Goal: Go to known website: Access a specific website the user already knows

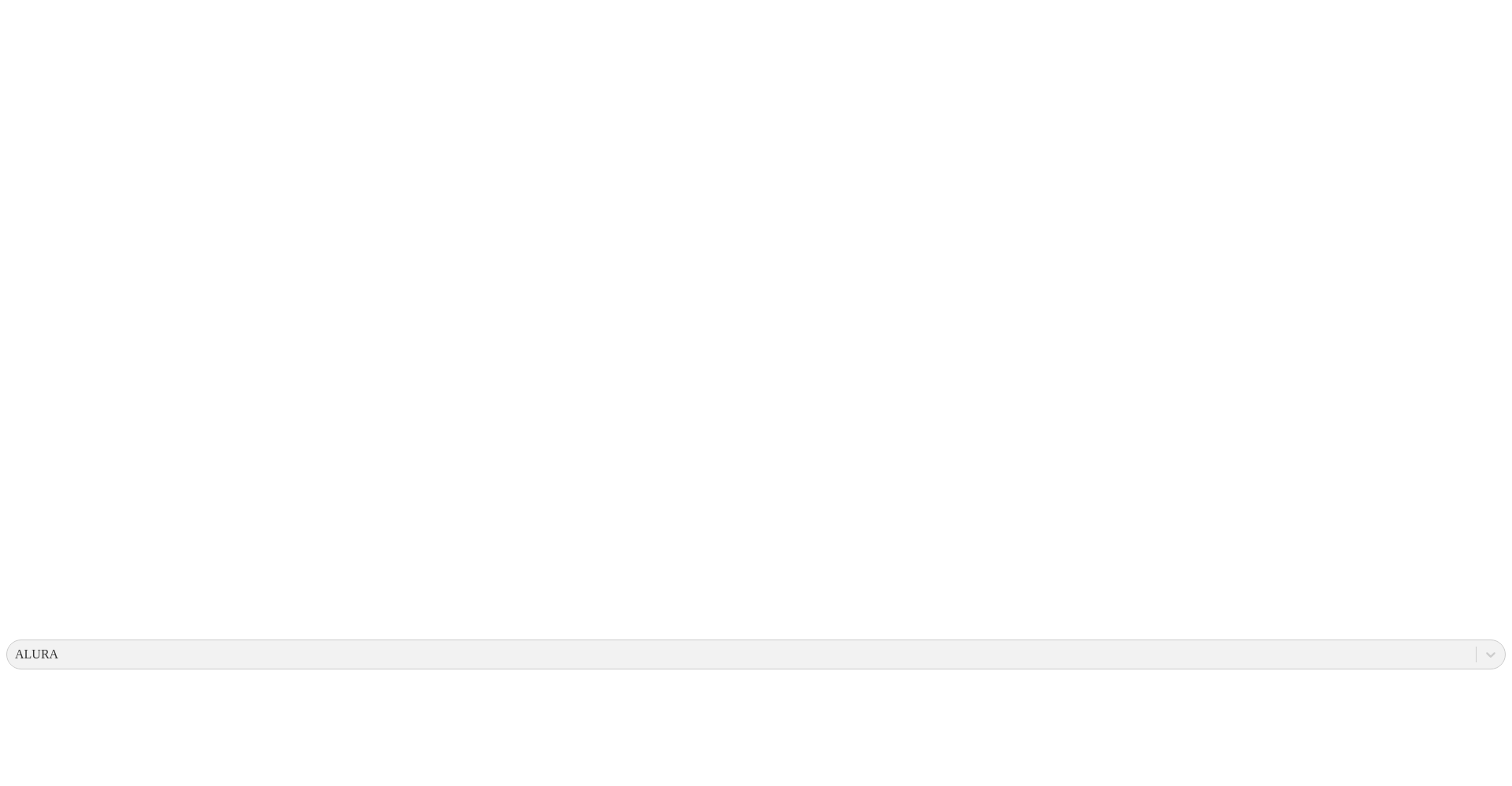
click at [32, 297] on icon at bounding box center [31, 322] width 49 height 49
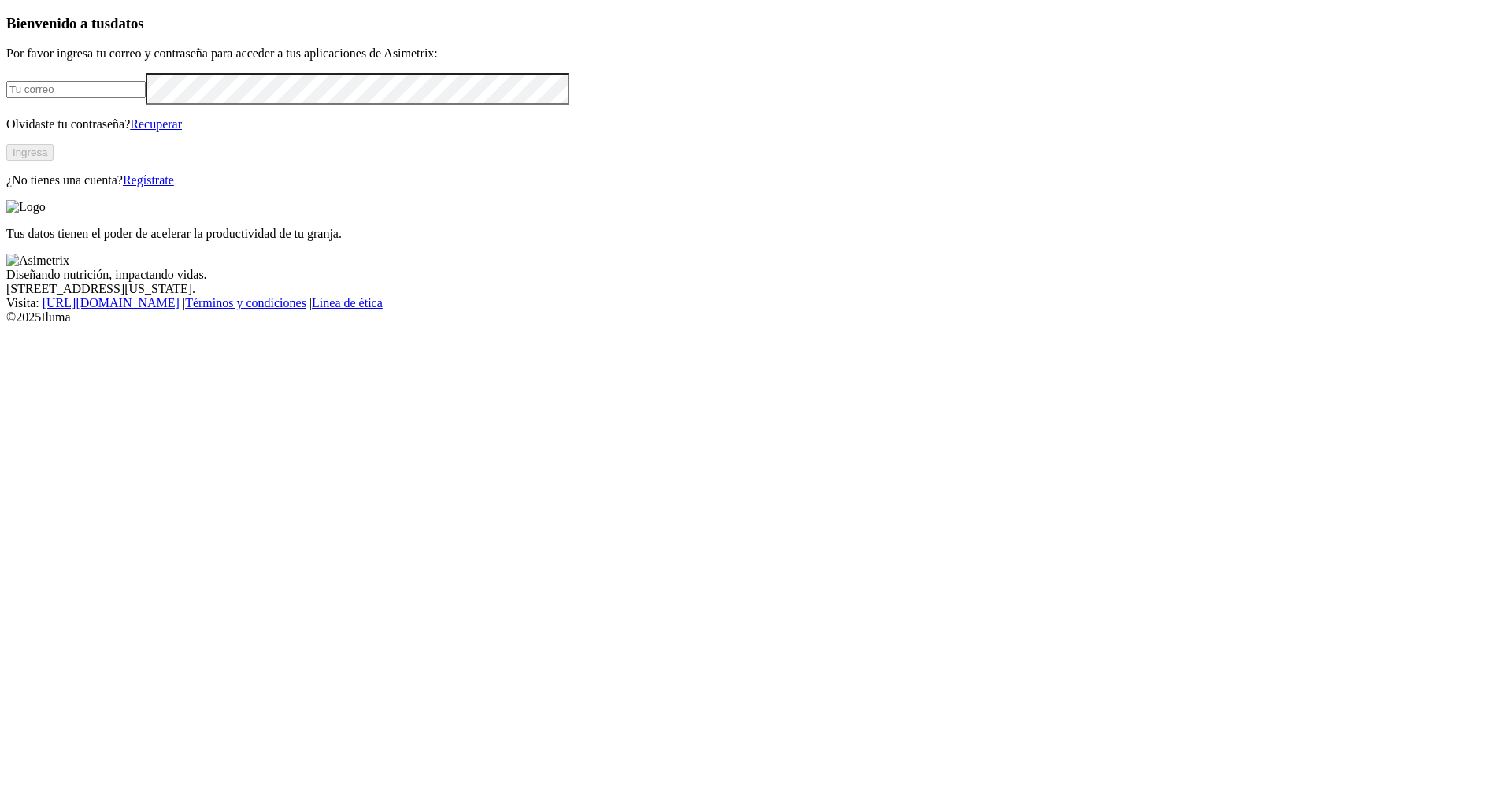
type input "[PERSON_NAME][EMAIL_ADDRESS][PERSON_NAME][DOMAIN_NAME]"
click at [54, 161] on button "Ingresa" at bounding box center [30, 152] width 47 height 17
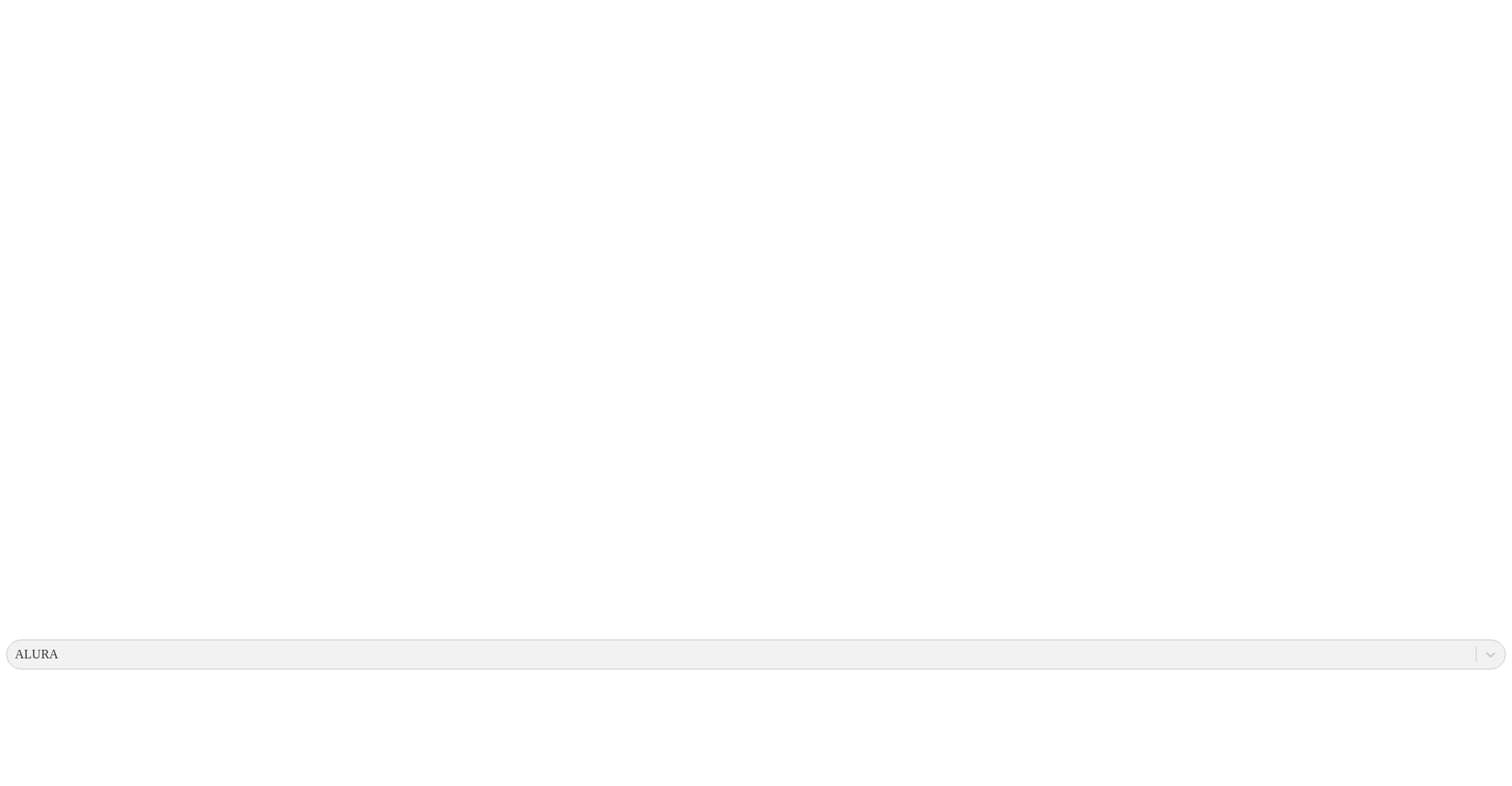
drag, startPoint x: 1124, startPoint y: 153, endPoint x: 1131, endPoint y: 171, distance: 19.3
